Goal: Find contact information: Find contact information

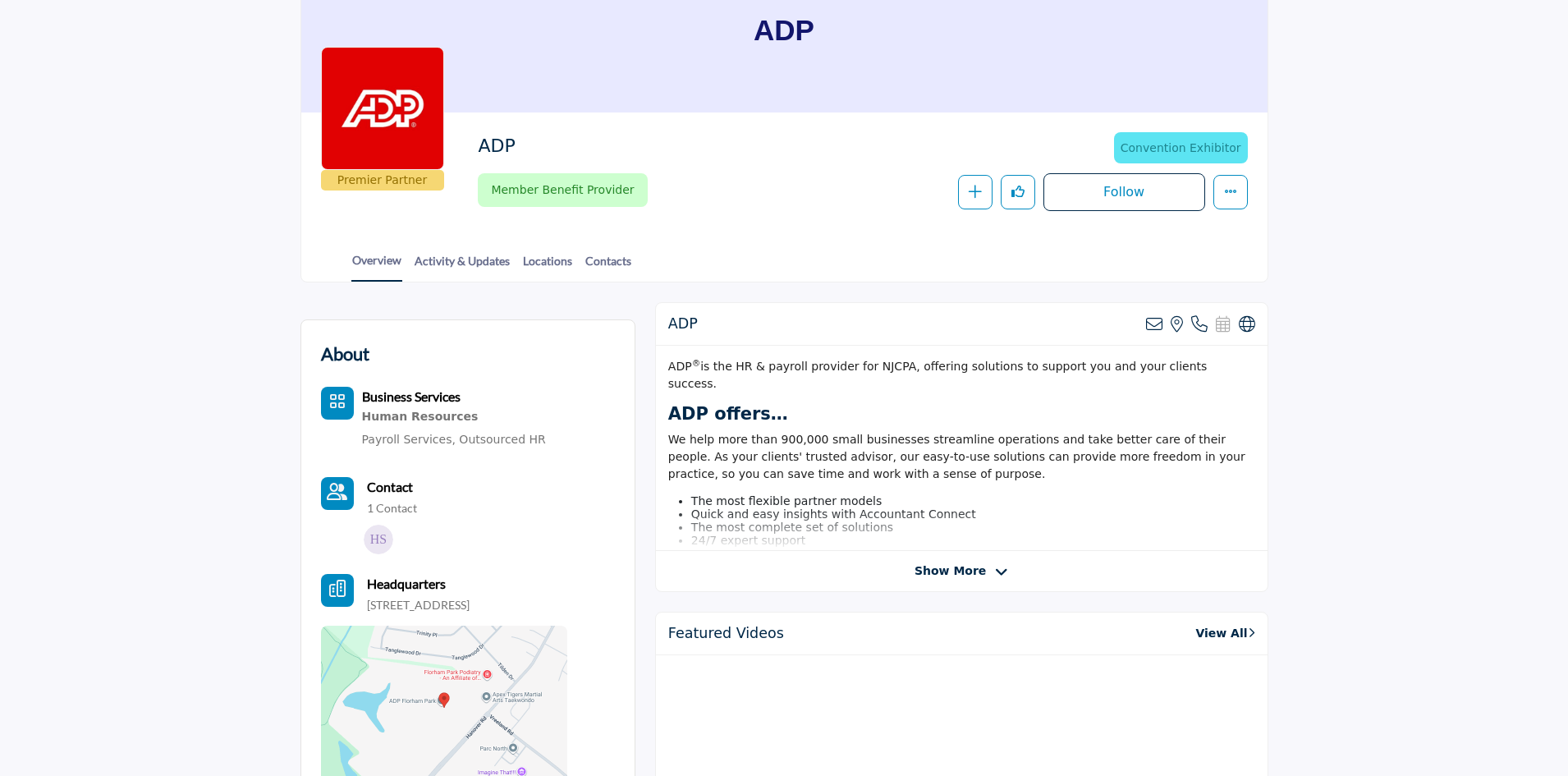
scroll to position [133, 0]
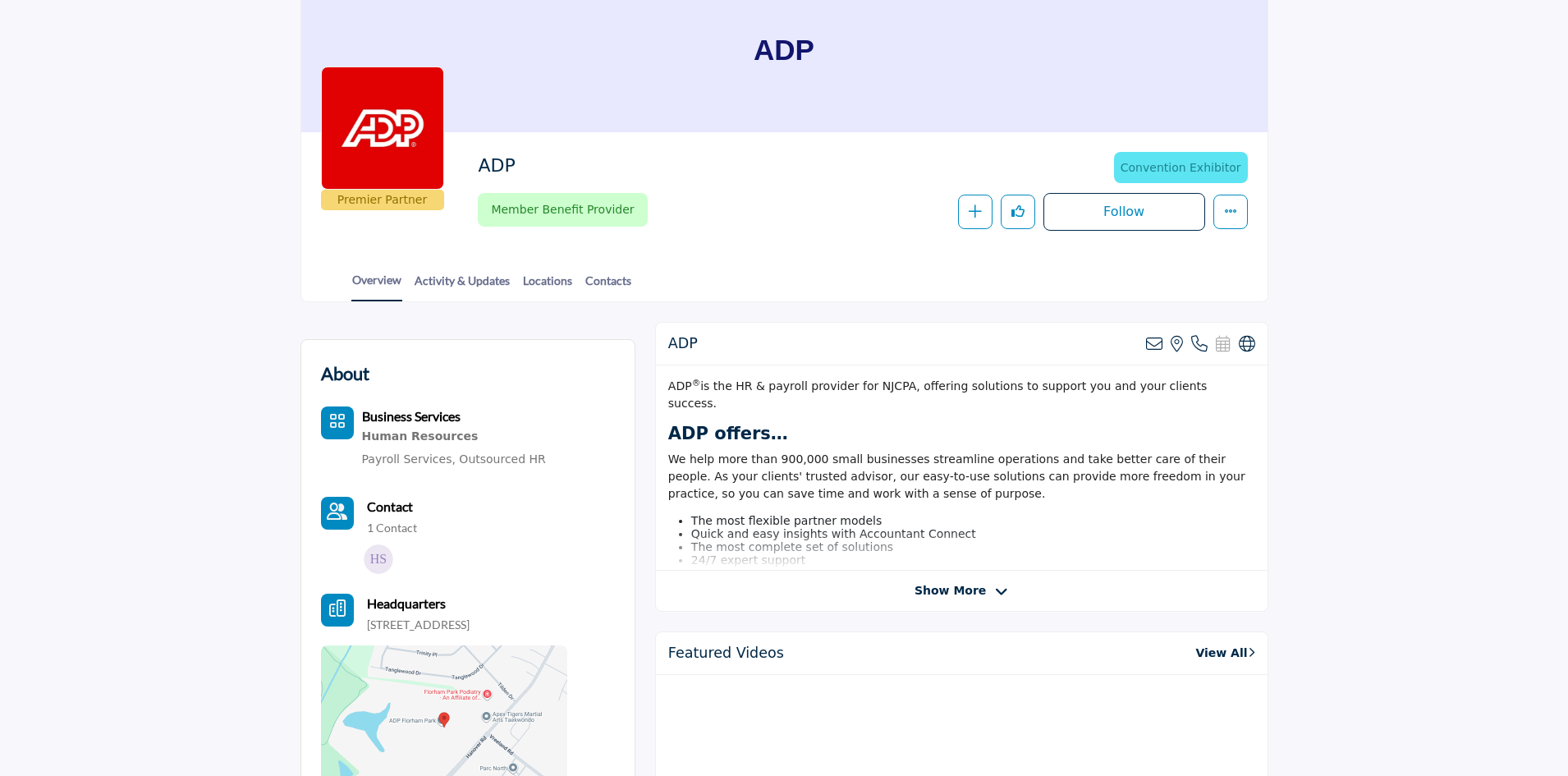
click at [990, 588] on span "Show More" at bounding box center [962, 591] width 93 height 18
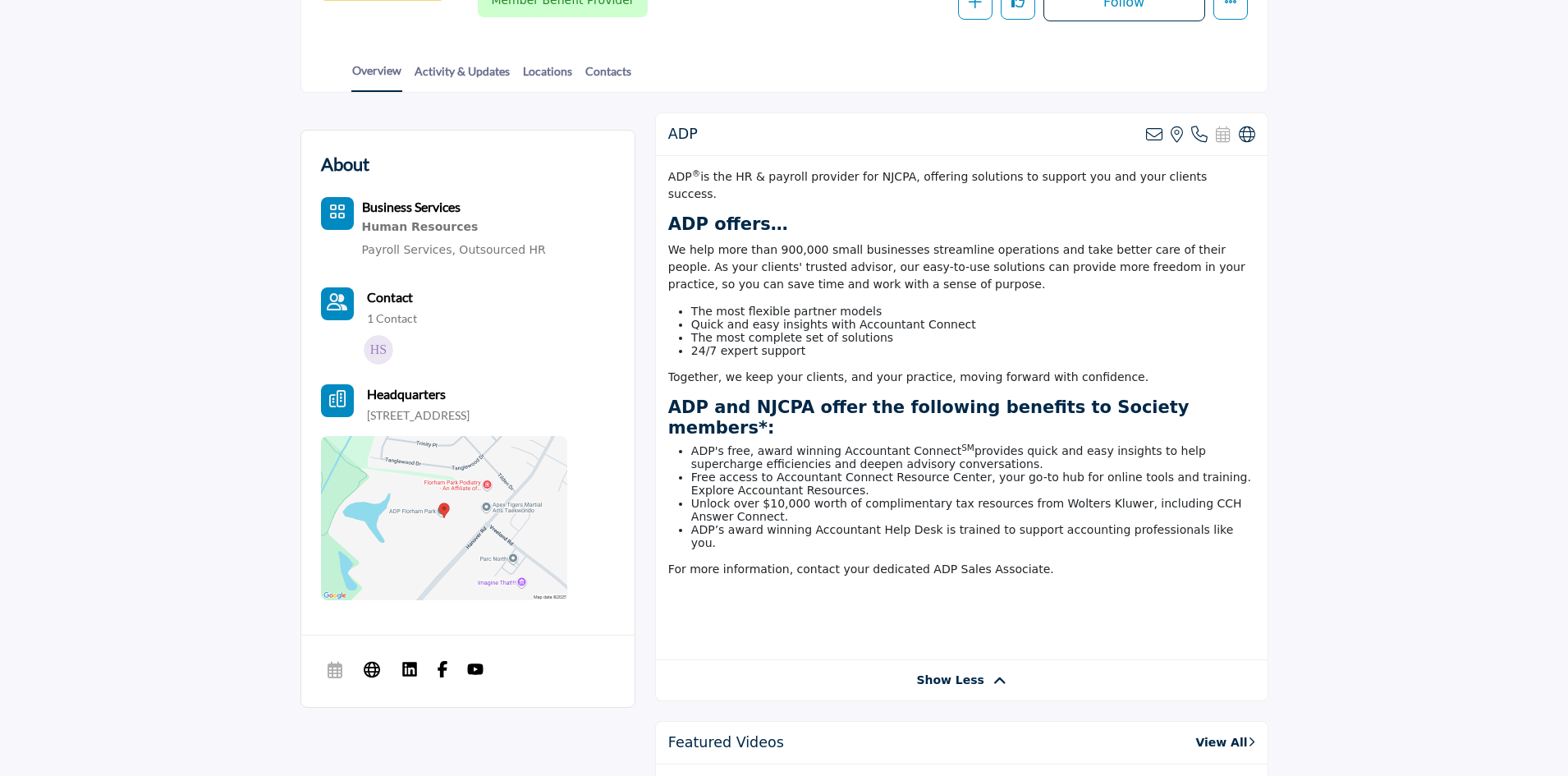
scroll to position [411, 0]
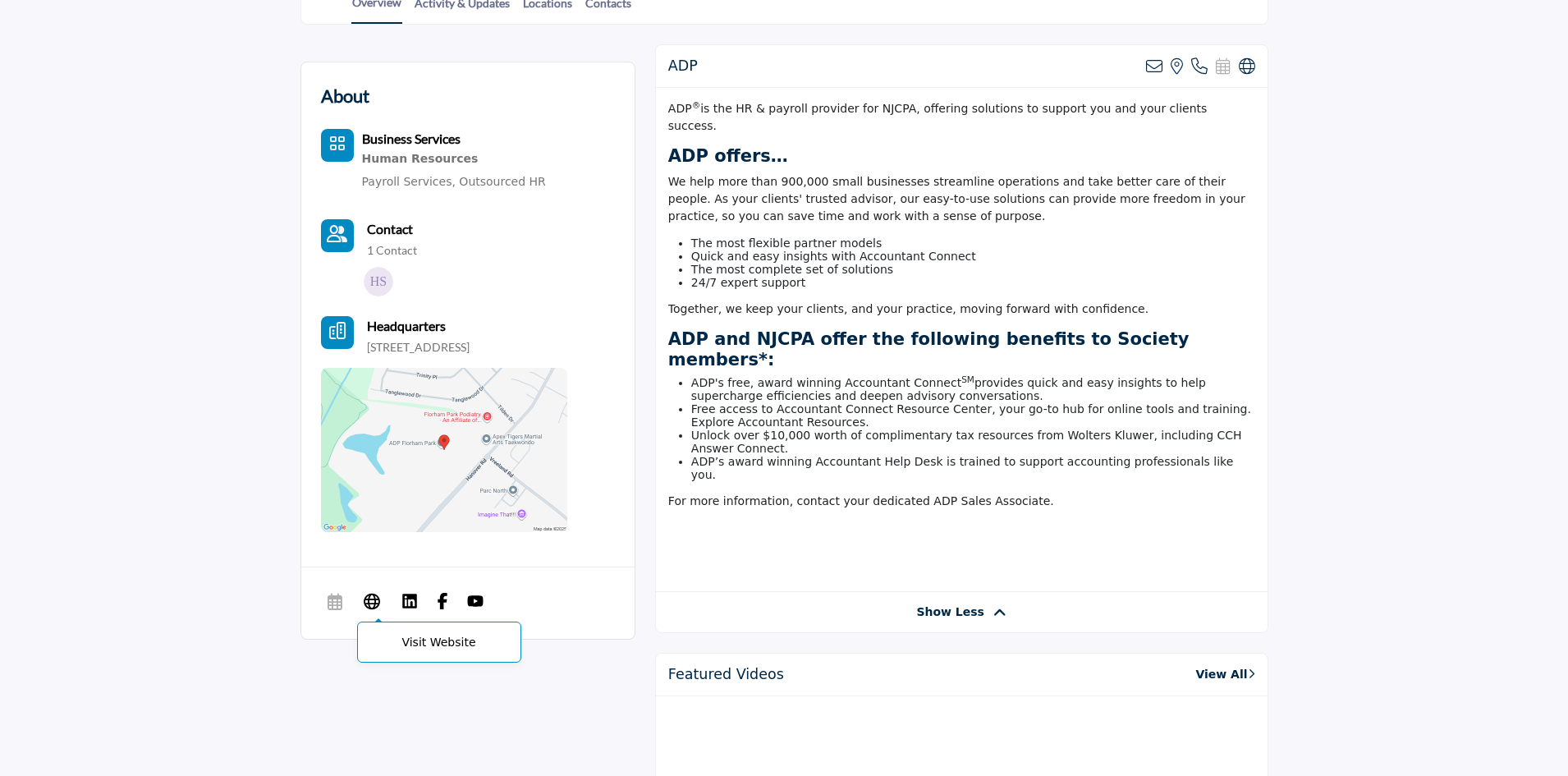
click at [375, 597] on icon at bounding box center [372, 601] width 17 height 19
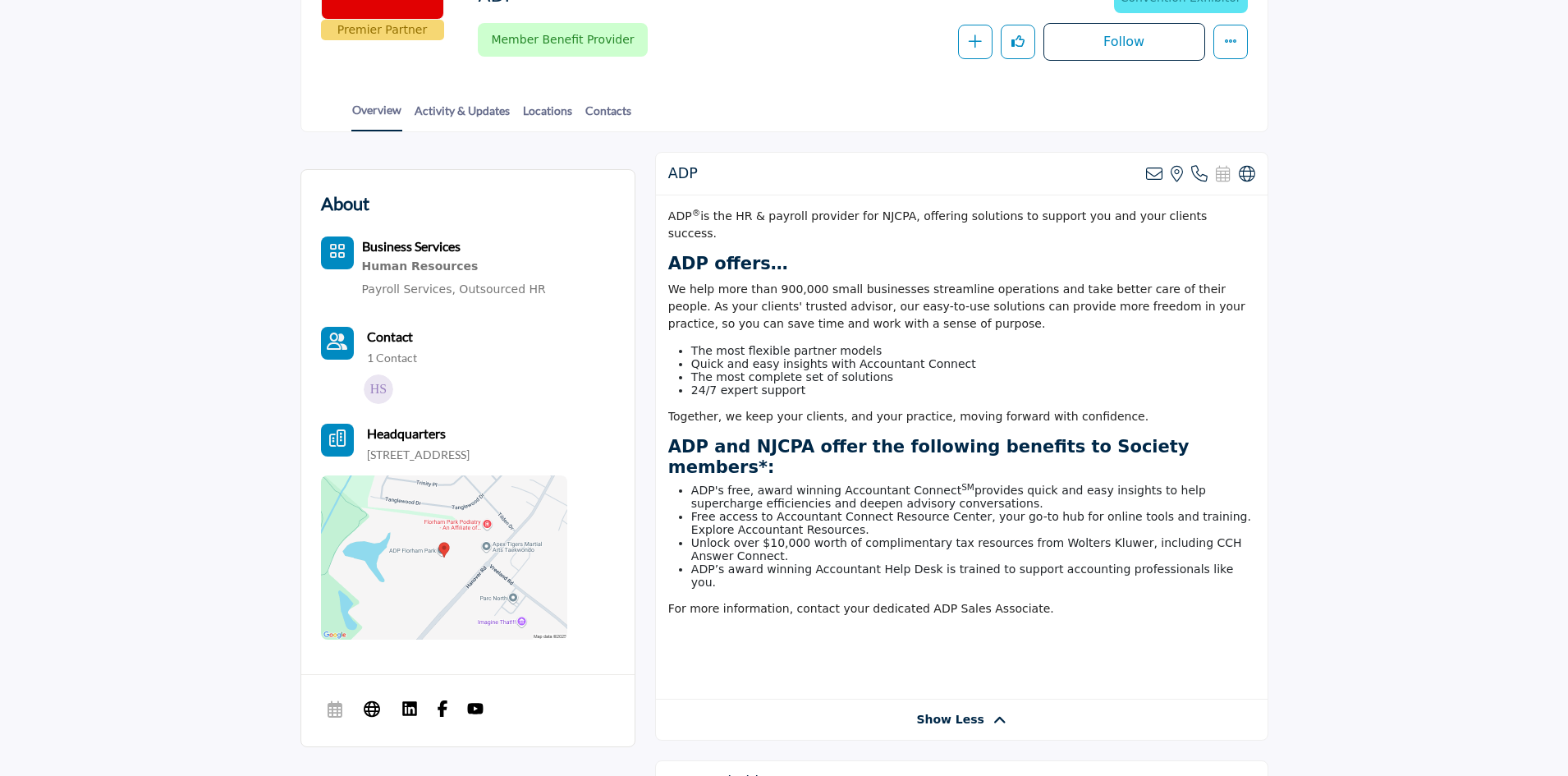
scroll to position [328, 0]
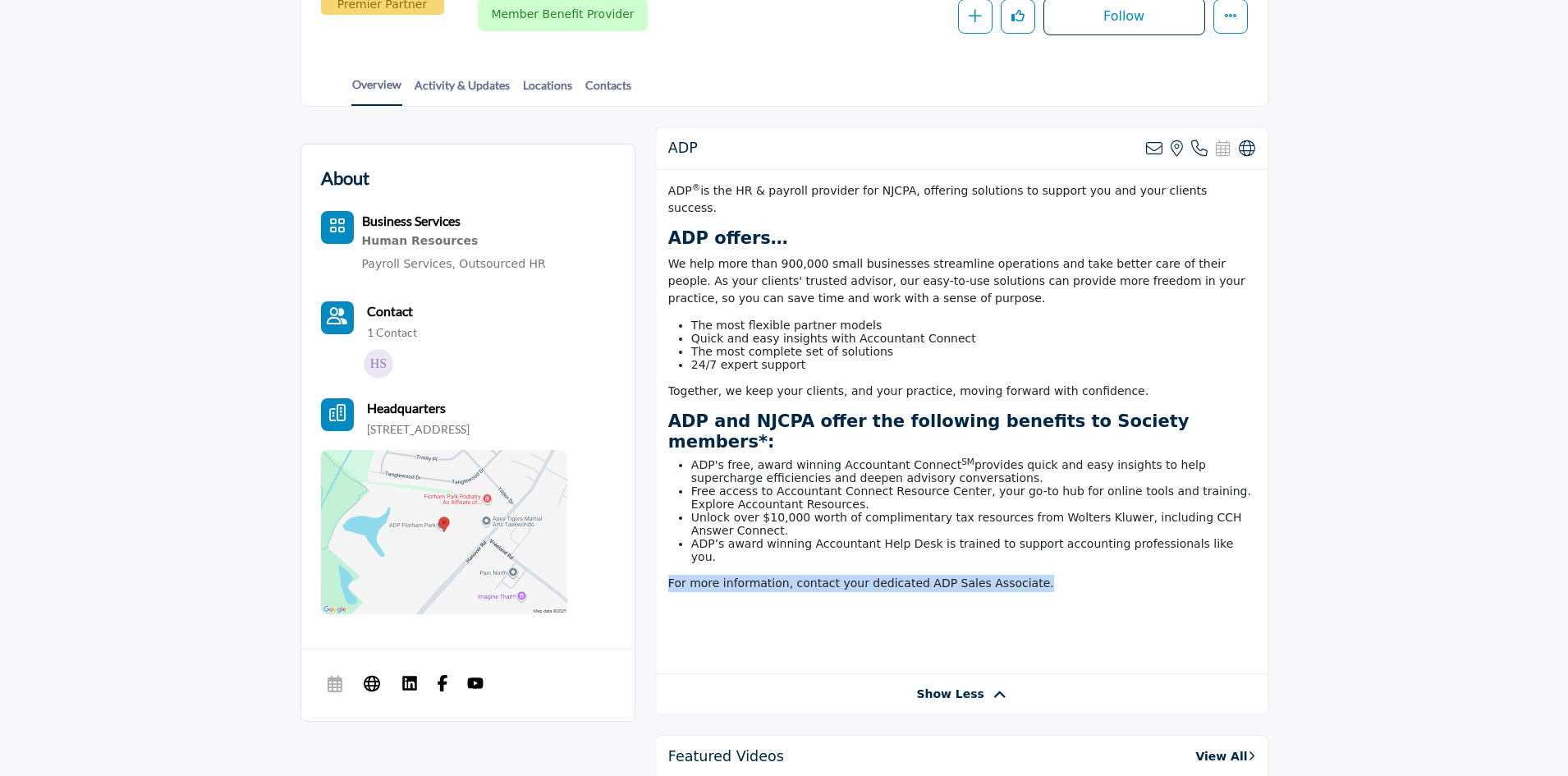
drag, startPoint x: 1015, startPoint y: 563, endPoint x: 648, endPoint y: 558, distance: 367.0
copy span "For more information, contact your dedicated ADP Sales Associate."
click at [981, 537] on li "ADP’s award winning Accountant Help Desk is trained to support accounting profe…" at bounding box center [973, 550] width 565 height 26
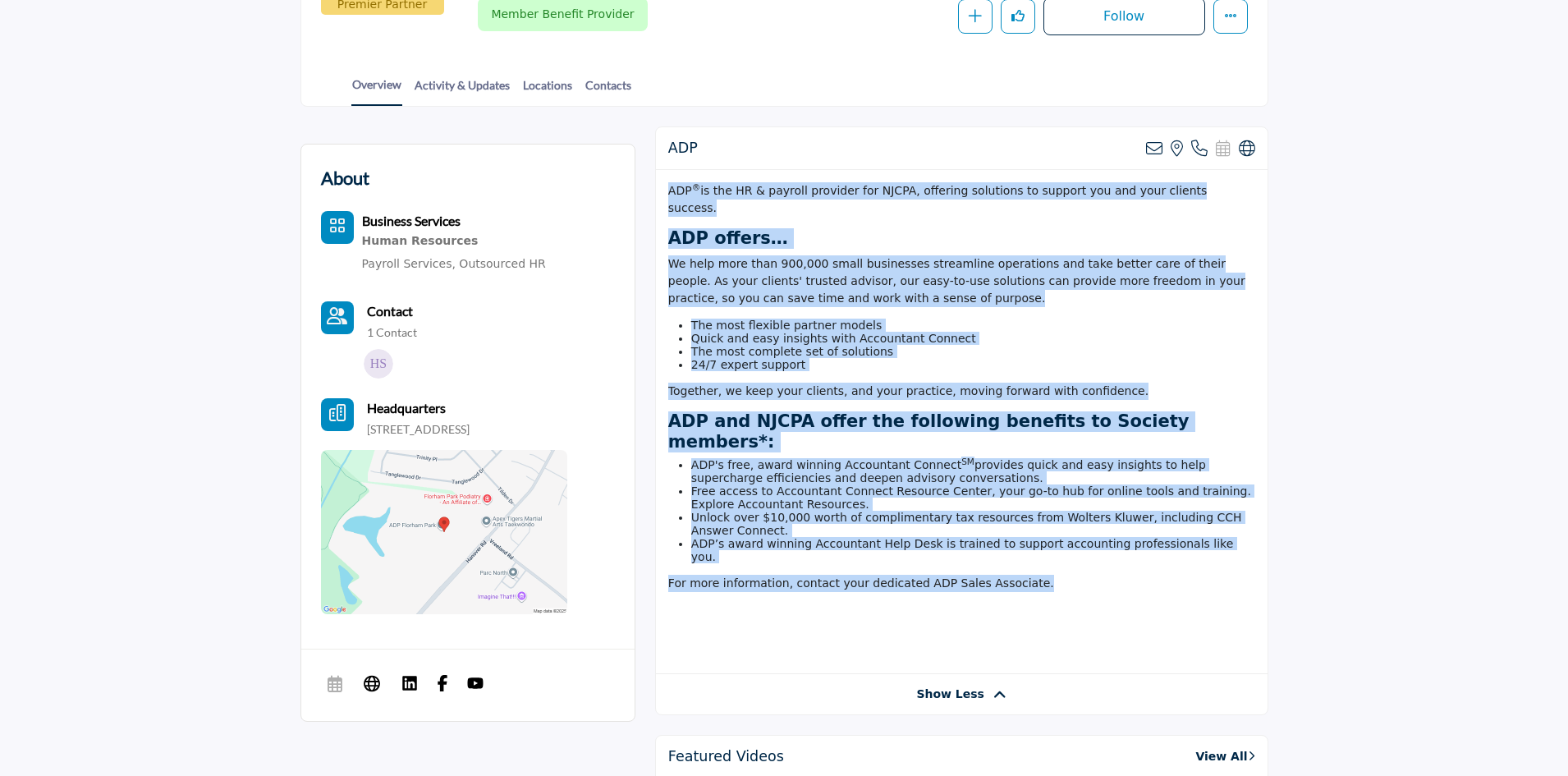
drag, startPoint x: 1018, startPoint y: 564, endPoint x: 670, endPoint y: 188, distance: 512.3
click at [670, 188] on div "ADP ® is the HR & payroll provider for NJCPA, offering solutions to support you…" at bounding box center [962, 423] width 611 height 504
copy div "LOR ® ip dol SI & ametcon adipisci eli SEDDO, eiusmodt incididun ut laboree dol…"
click at [1242, 459] on li "ADP's free, award winning Accountant Connect SM provides quick and easy insight…" at bounding box center [973, 471] width 565 height 26
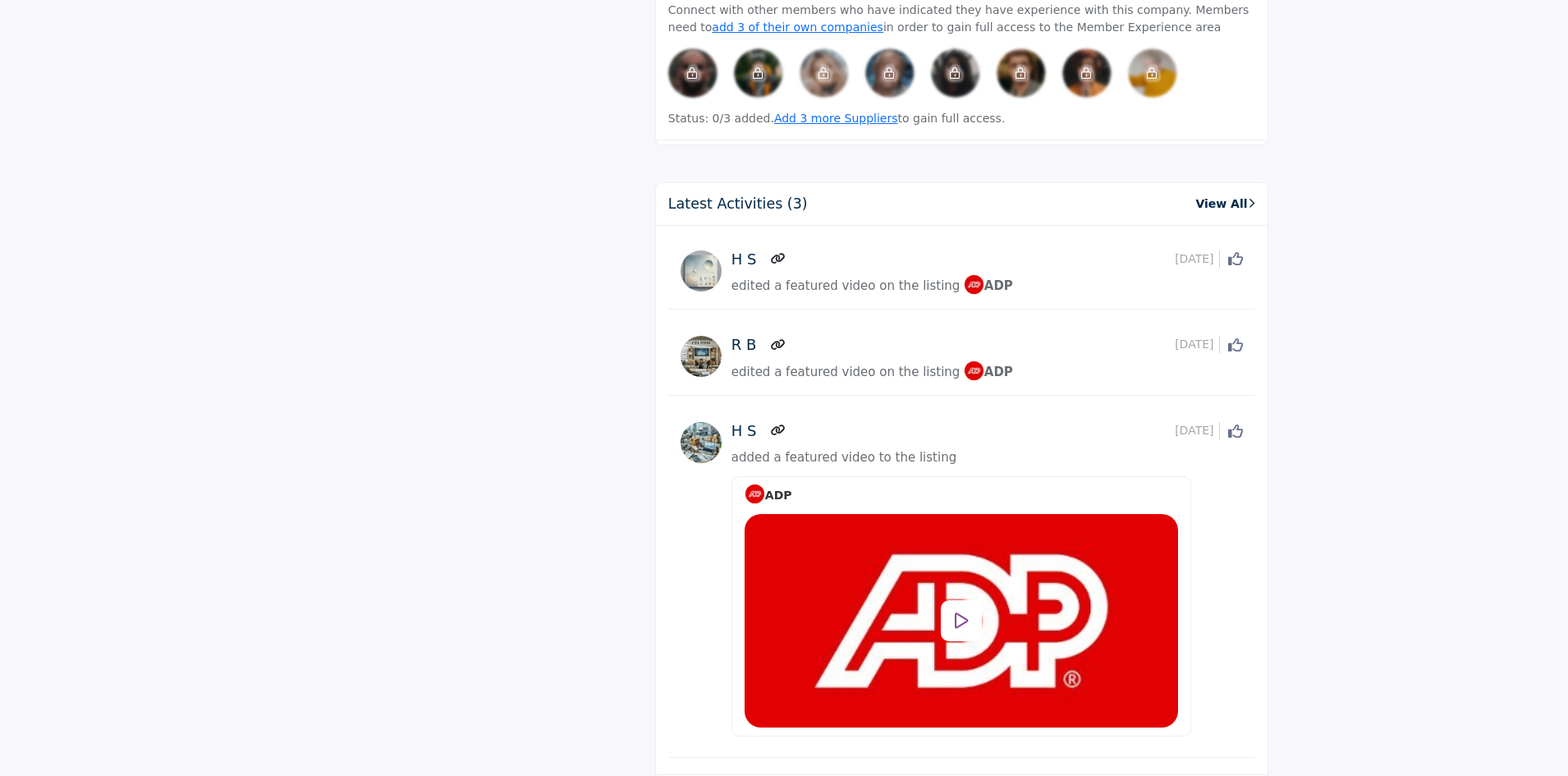
scroll to position [2132, 0]
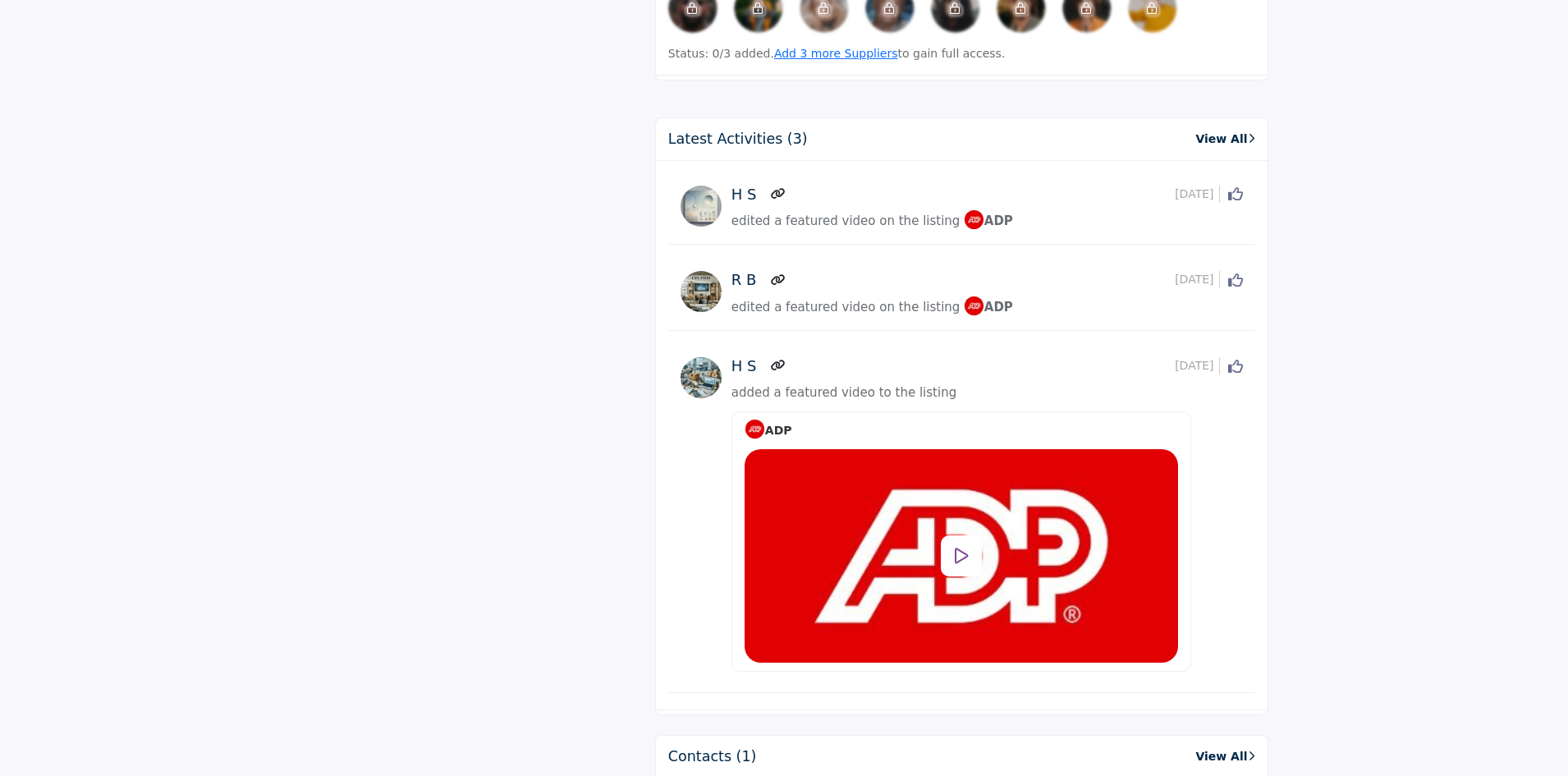
click at [966, 547] on icon at bounding box center [962, 556] width 14 height 18
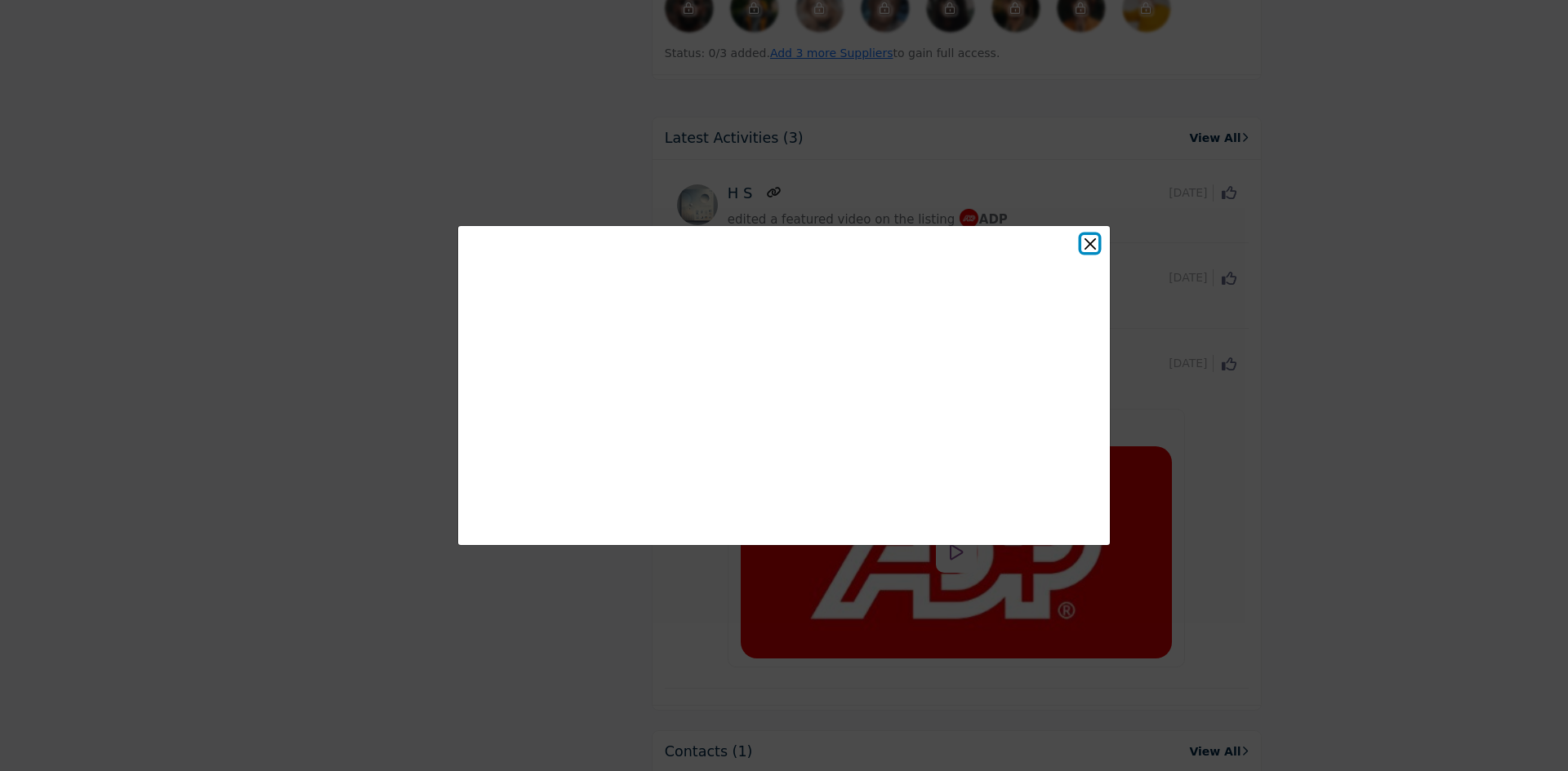
click at [1088, 250] on button "Close" at bounding box center [1090, 244] width 17 height 17
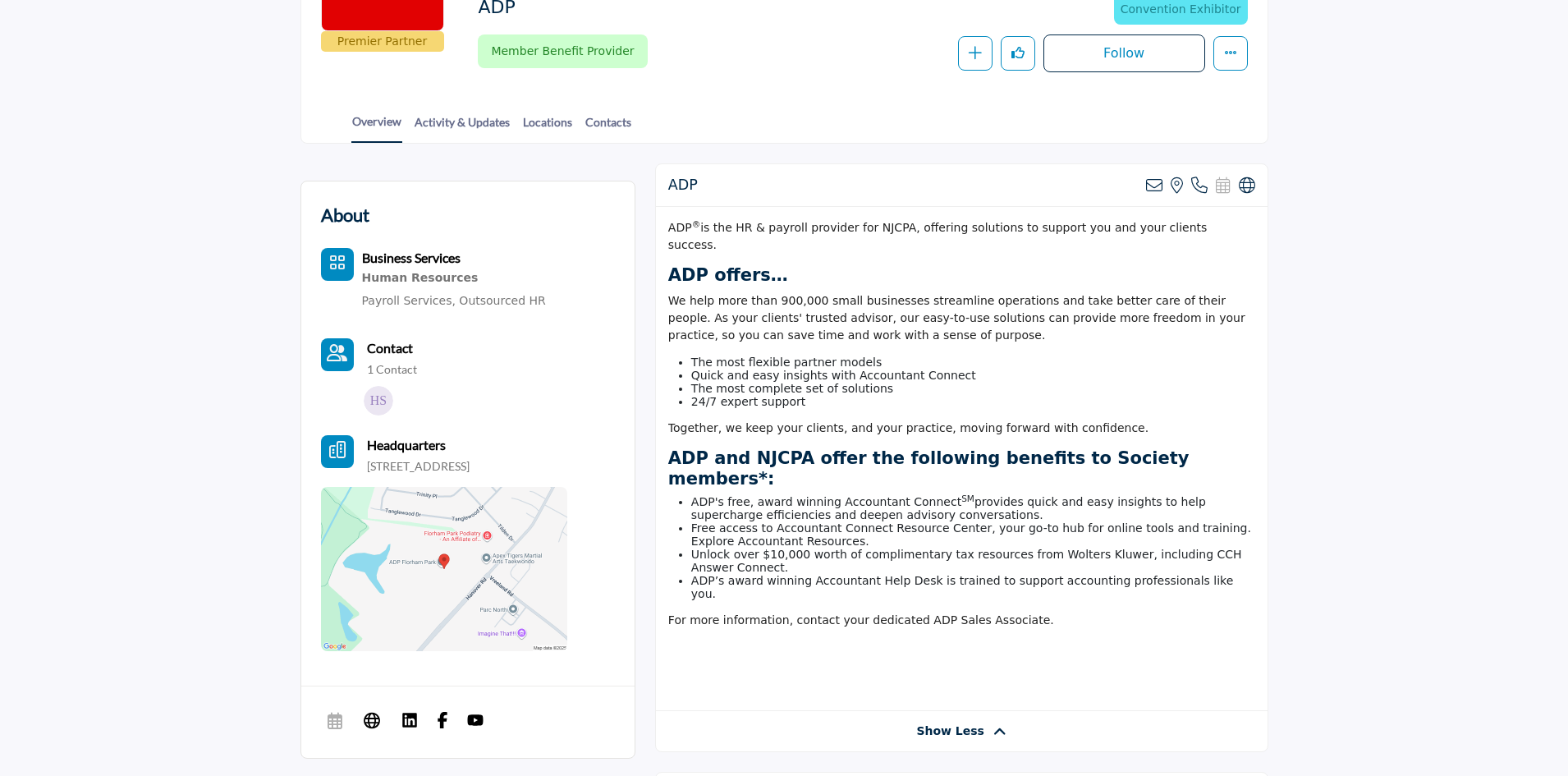
scroll to position [328, 0]
